Goal: Find specific page/section: Find specific page/section

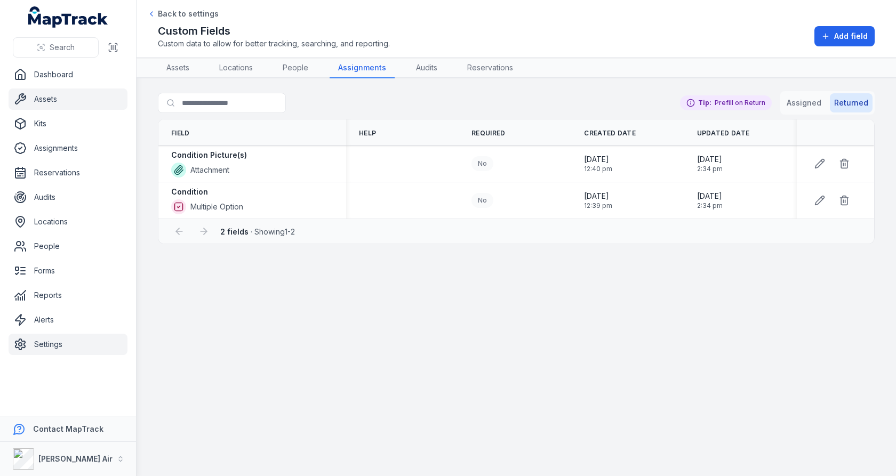
click at [76, 99] on link "Assets" at bounding box center [68, 99] width 119 height 21
click at [381, 260] on main "Search for fields Assigned Returned Tip: Prefill on Return Field Help Required …" at bounding box center [517, 277] width 760 height 398
click at [441, 120] on th "Help" at bounding box center [402, 133] width 113 height 26
click at [51, 101] on link "Assets" at bounding box center [68, 99] width 119 height 21
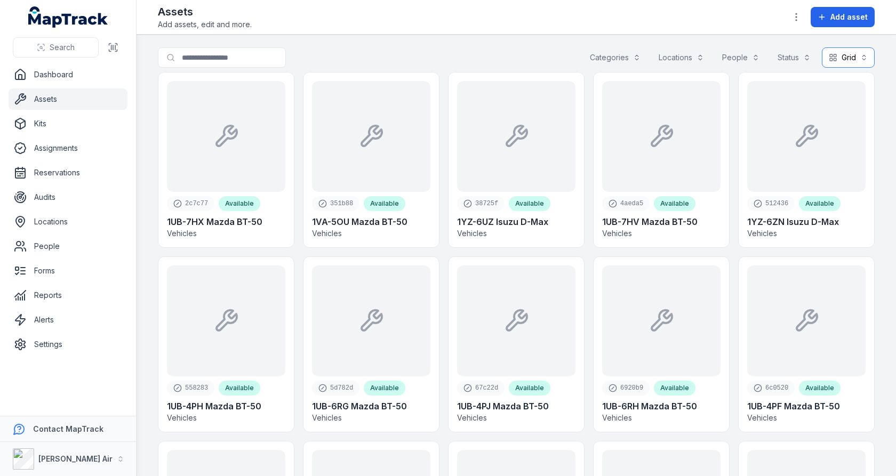
click at [862, 63] on button "Grid ****" at bounding box center [848, 57] width 53 height 20
click at [833, 82] on span "Table" at bounding box center [843, 83] width 20 height 11
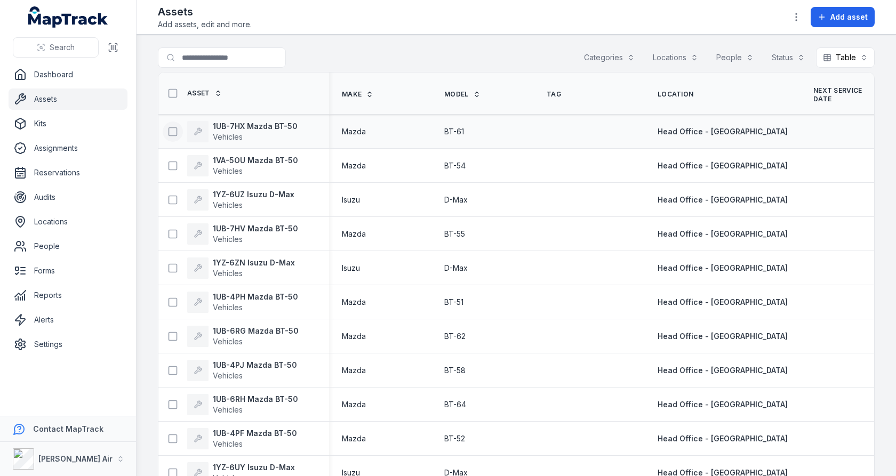
click at [169, 129] on rect at bounding box center [173, 132] width 8 height 8
